Goal: Transaction & Acquisition: Purchase product/service

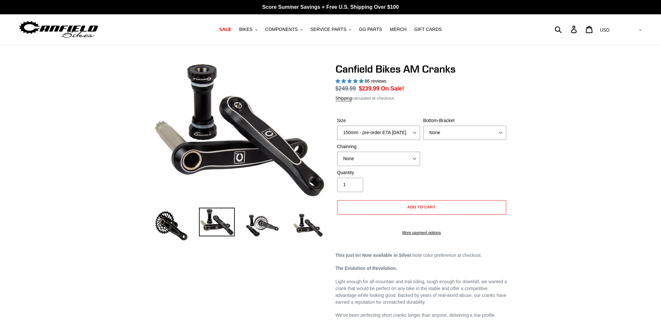
select select "highest-rating"
click at [367, 135] on select "150mm - pre-order ETA 9/30/25 155mm - pre-order ETA 9/30/25 160mm - pre-order E…" at bounding box center [378, 133] width 83 height 14
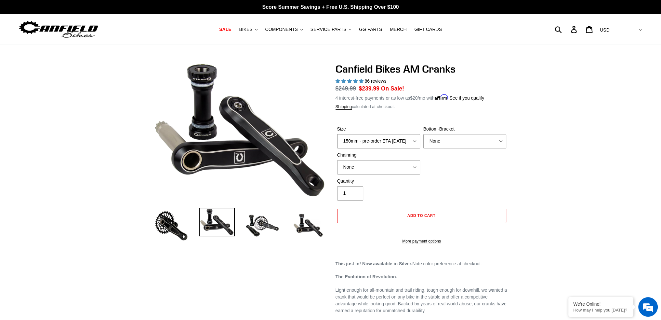
select select "160mm - pre-order ETA 9/30/25"
click at [337, 134] on select "150mm - pre-order ETA 9/30/25 155mm - pre-order ETA 9/30/25 160mm - pre-order E…" at bounding box center [378, 141] width 83 height 14
click at [475, 143] on select "None BSA Threaded 68/73mm Press Fit PF92" at bounding box center [465, 141] width 83 height 14
click at [473, 141] on select "None BSA Threaded 68/73mm Press Fit PF92" at bounding box center [465, 141] width 83 height 14
click at [368, 169] on select "None 30t Round (Boost 148) 30t Oval (Boost 148) 32t Round (Boost 148) 32t Oval …" at bounding box center [378, 167] width 83 height 14
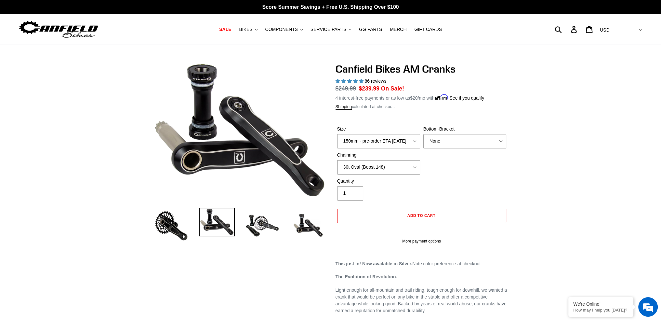
click at [337, 160] on select "None 30t Round (Boost 148) 30t Oval (Boost 148) 32t Round (Boost 148) 32t Oval …" at bounding box center [378, 167] width 83 height 14
click at [375, 164] on select "None 30t Round (Boost 148) 30t Oval (Boost 148) 32t Round (Boost 148) 32t Oval …" at bounding box center [378, 167] width 83 height 14
click at [337, 160] on select "None 30t Round (Boost 148) 30t Oval (Boost 148) 32t Round (Boost 148) 32t Oval …" at bounding box center [378, 167] width 83 height 14
drag, startPoint x: 265, startPoint y: 225, endPoint x: 249, endPoint y: 230, distance: 17.1
click at [265, 225] on img at bounding box center [263, 226] width 36 height 36
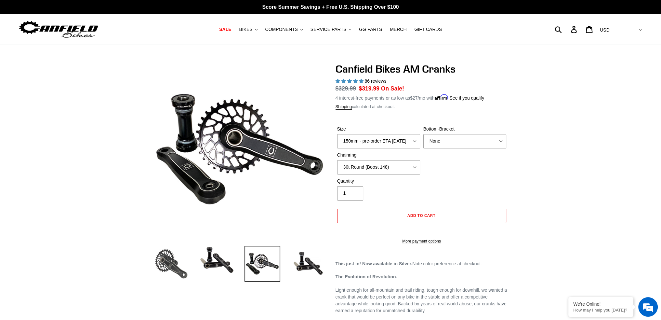
drag, startPoint x: 159, startPoint y: 271, endPoint x: 162, endPoint y: 272, distance: 3.6
click at [159, 272] on img at bounding box center [172, 264] width 36 height 36
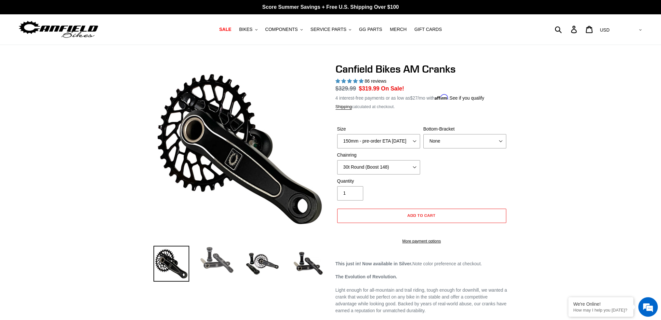
click at [206, 262] on img at bounding box center [217, 260] width 36 height 29
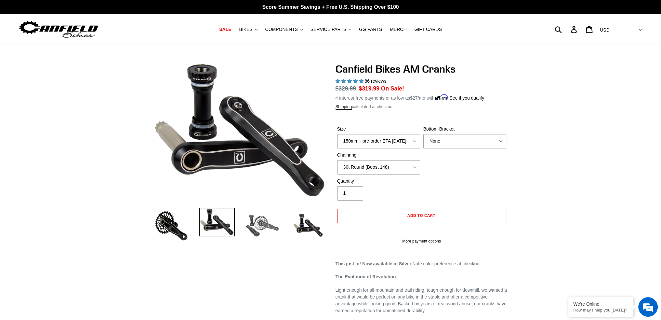
click at [258, 231] on img at bounding box center [263, 226] width 36 height 36
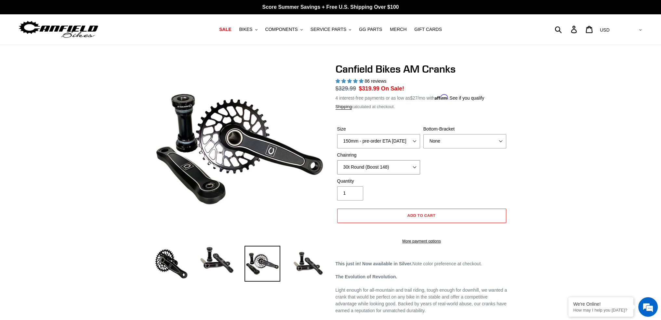
click at [407, 166] on select "None 30t Round (Boost 148) 30t Oval (Boost 148) 32t Round (Boost 148) 32t Oval …" at bounding box center [378, 167] width 83 height 14
select select "None"
click at [337, 160] on select "None 30t Round (Boost 148) 30t Oval (Boost 148) 32t Round (Boost 148) 32t Oval …" at bounding box center [378, 167] width 83 height 14
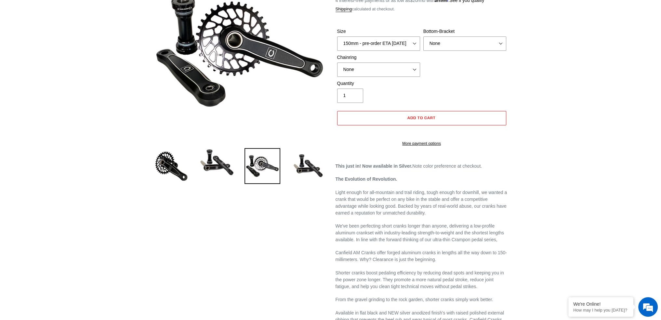
click at [423, 169] on p "This just in! Now available in Silver. Note color preference at checkout." at bounding box center [422, 166] width 172 height 7
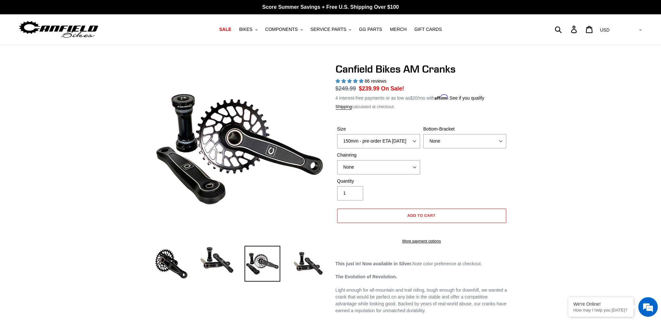
scroll to position [65, 0]
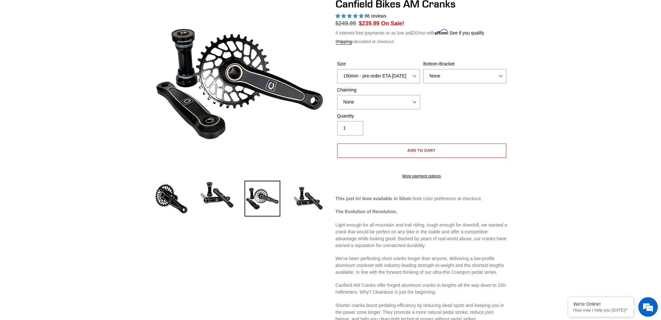
click at [435, 153] on button "Add to cart" at bounding box center [421, 150] width 169 height 14
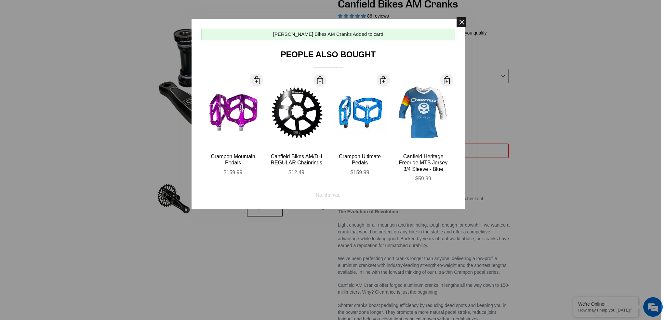
click at [463, 21] on span at bounding box center [462, 22] width 10 height 10
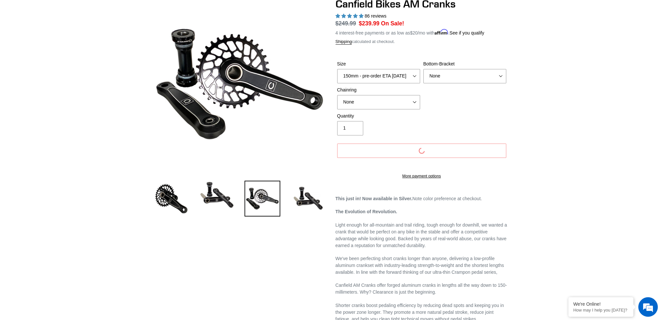
scroll to position [0, 0]
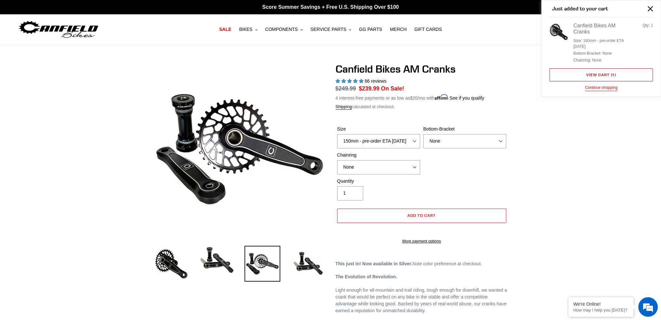
click at [604, 74] on link "View cart ( 1 )" at bounding box center [601, 74] width 103 height 13
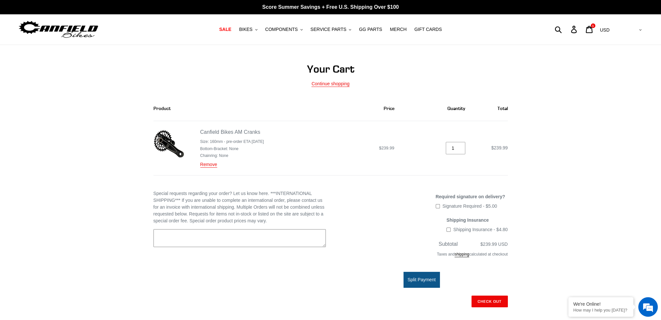
click at [216, 233] on textarea "Special requests regarding your order? Let us know here. ***INTERNATIONAL SHIPP…" at bounding box center [240, 238] width 172 height 18
click at [225, 131] on link "Canfield Bikes AM Cranks" at bounding box center [230, 132] width 60 height 6
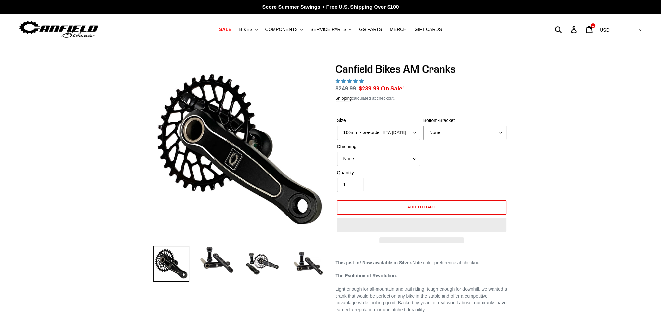
select select "highest-rating"
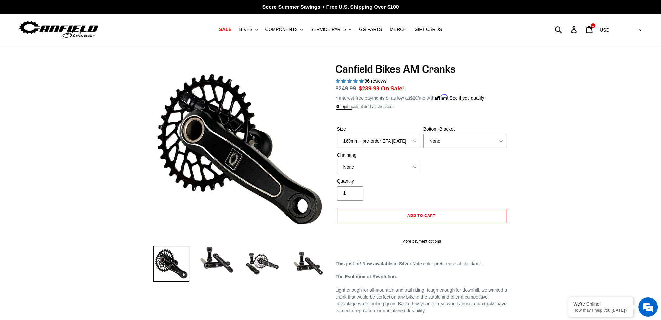
click at [74, 31] on img at bounding box center [58, 29] width 81 height 20
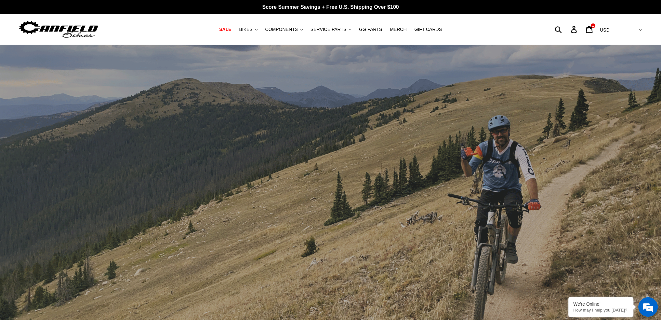
click at [449, 186] on div "slideshow" at bounding box center [330, 199] width 661 height 308
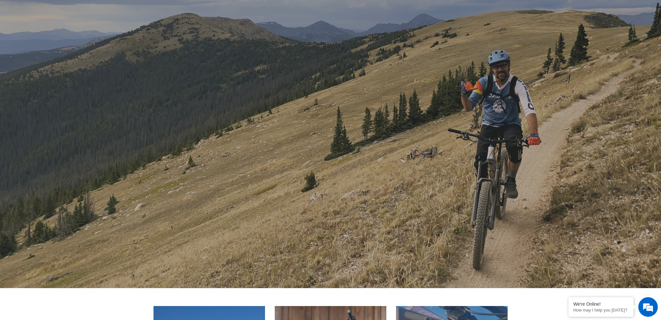
click at [448, 185] on div "slideshow" at bounding box center [330, 134] width 661 height 308
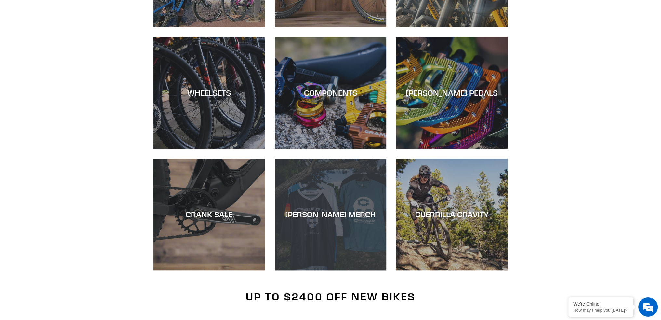
click at [318, 270] on div "[PERSON_NAME] MERCH" at bounding box center [331, 270] width 112 height 0
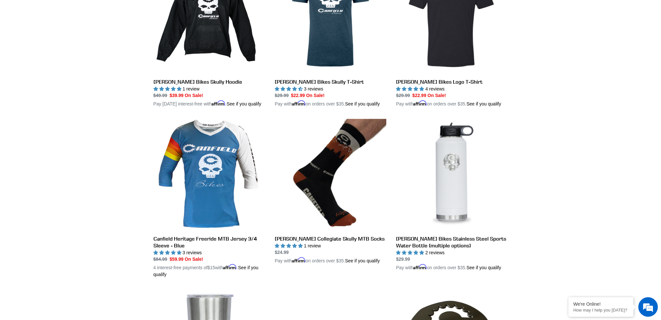
scroll to position [228, 0]
